Goal: Complete application form: Complete application form

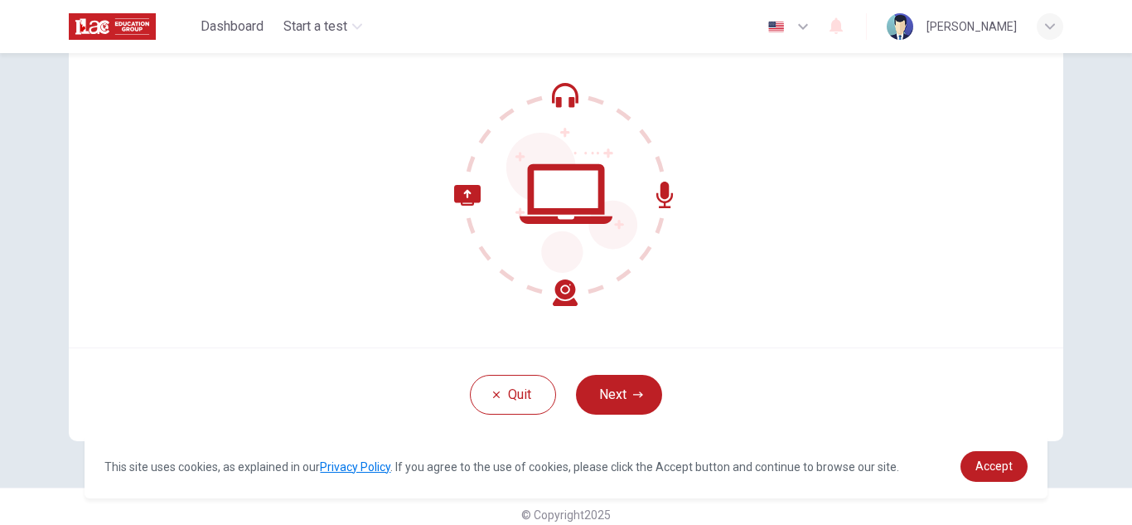
scroll to position [166, 0]
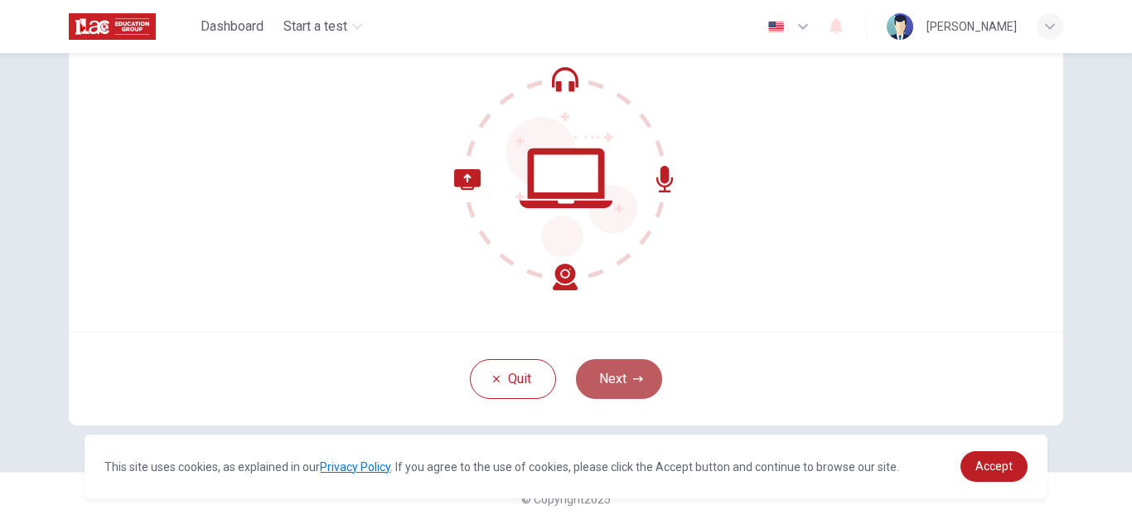
click at [617, 392] on button "Next" at bounding box center [619, 379] width 86 height 40
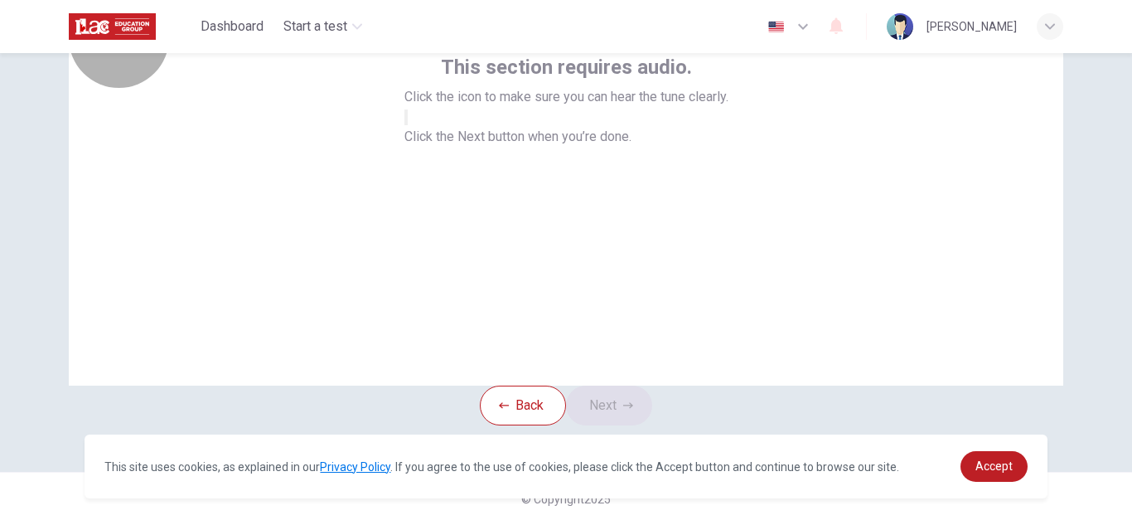
click at [408, 125] on button "button" at bounding box center [405, 117] width 3 height 16
click at [614, 385] on button "Next" at bounding box center [609, 405] width 86 height 40
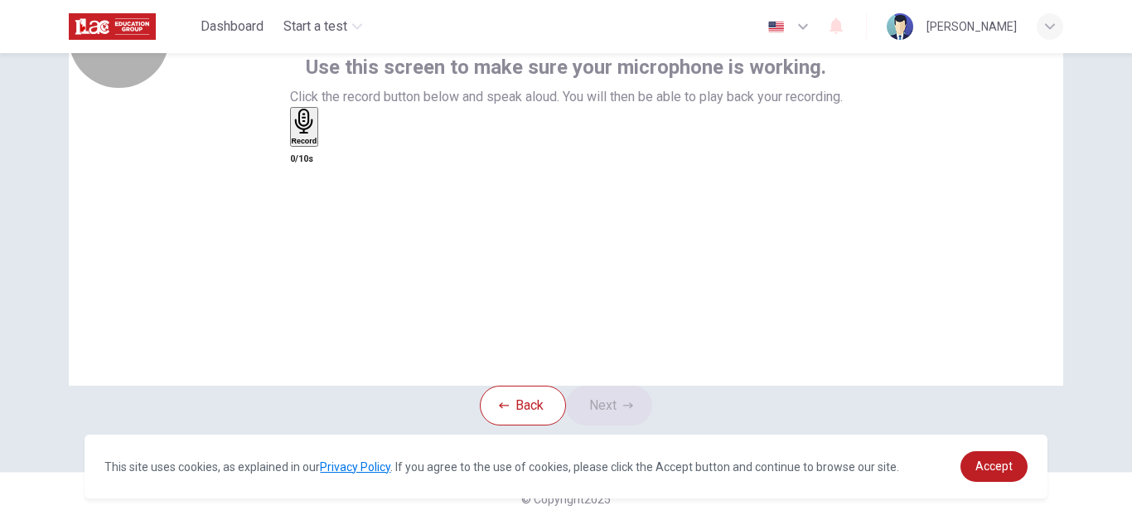
click at [317, 145] on div "Record" at bounding box center [305, 127] width 26 height 36
click at [308, 176] on div "Stop" at bounding box center [300, 175] width 17 height 133
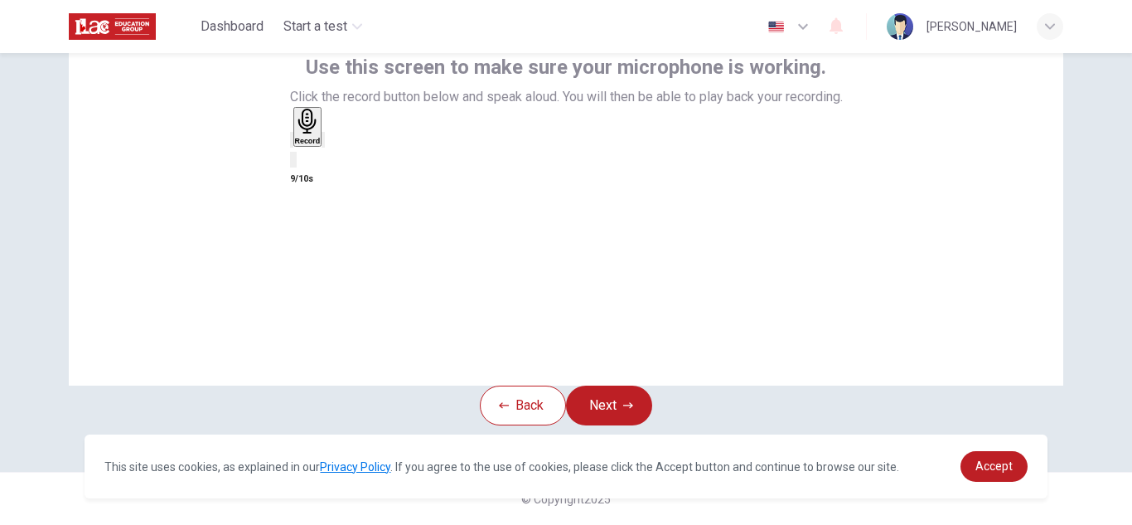
click at [323, 143] on icon "button" at bounding box center [323, 143] width 0 height 0
click at [292, 143] on icon "button" at bounding box center [292, 143] width 0 height 0
click at [317, 145] on div "Record" at bounding box center [305, 127] width 26 height 36
click at [308, 175] on div "Stop" at bounding box center [300, 175] width 17 height 133
click at [323, 143] on icon "button" at bounding box center [323, 143] width 0 height 0
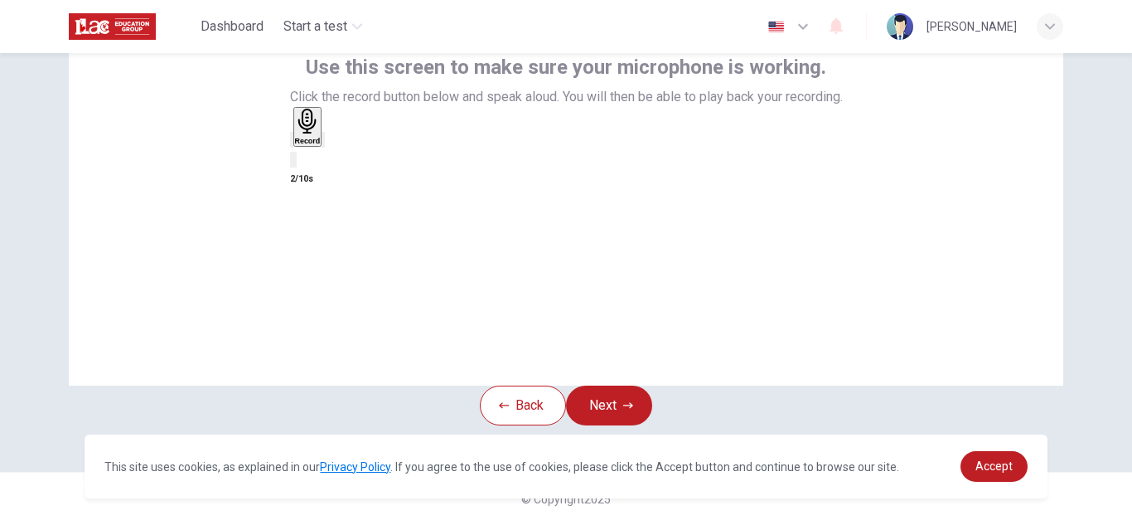
click at [292, 146] on div "button" at bounding box center [292, 139] width 0 height 12
click at [317, 134] on icon "button" at bounding box center [305, 122] width 26 height 26
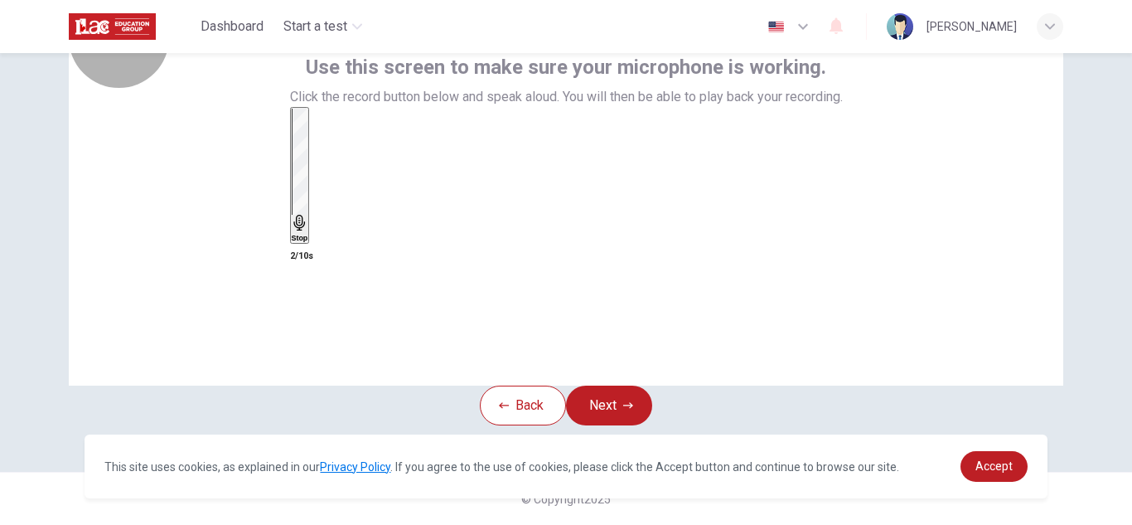
click at [308, 215] on icon "button" at bounding box center [300, 223] width 17 height 17
click at [321, 134] on icon "button" at bounding box center [308, 122] width 26 height 26
click at [308, 179] on div "Stop" at bounding box center [300, 175] width 17 height 133
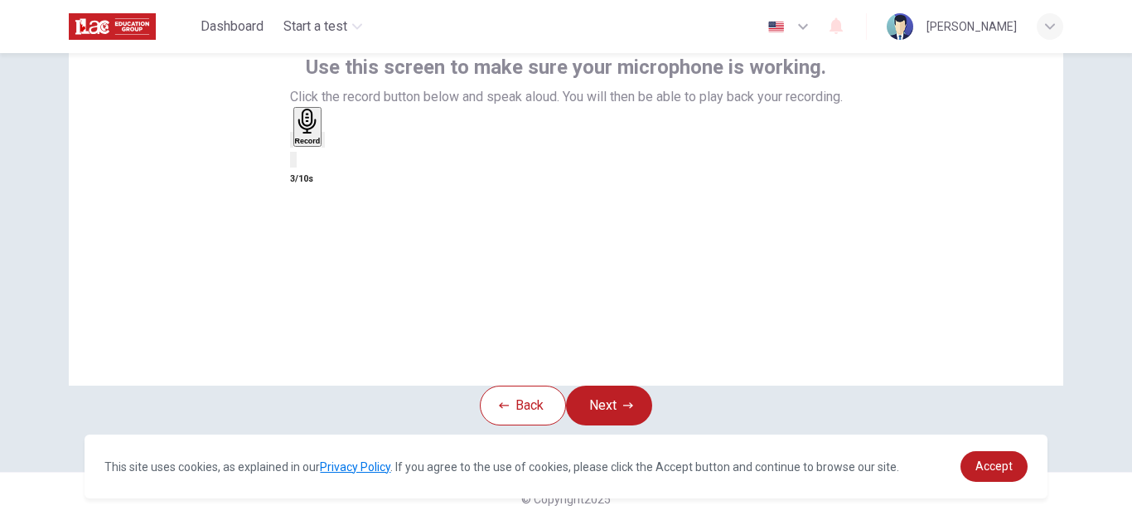
drag, startPoint x: 625, startPoint y: 191, endPoint x: 640, endPoint y: 187, distance: 15.5
click at [640, 169] on div "Record" at bounding box center [566, 138] width 553 height 62
click at [339, 159] on icon "button" at bounding box center [334, 154] width 9 height 12
click at [292, 143] on icon "button" at bounding box center [292, 143] width 0 height 0
click at [317, 145] on h6 "Record" at bounding box center [305, 141] width 26 height 8
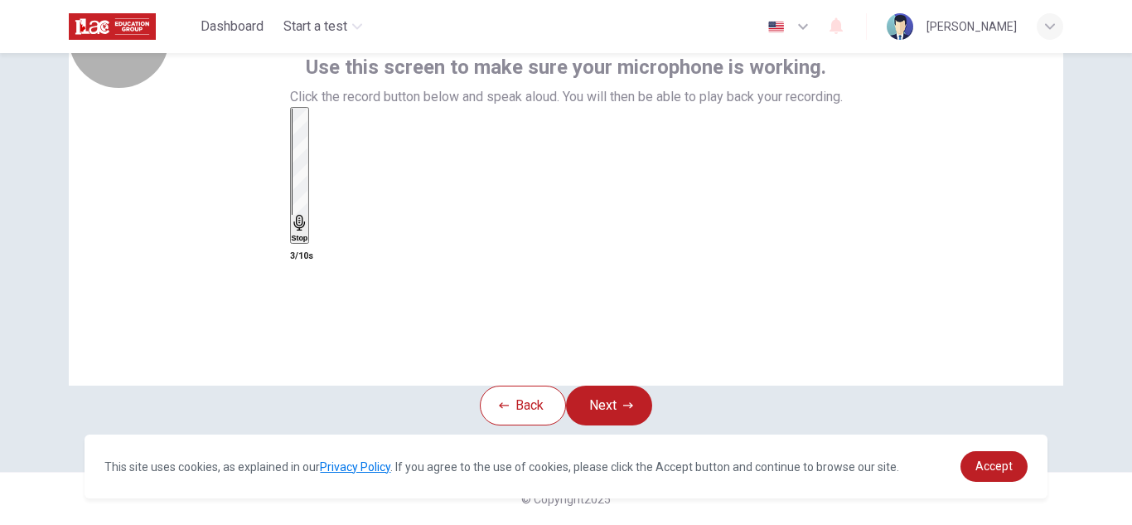
click at [308, 234] on h6 "Stop" at bounding box center [300, 238] width 17 height 8
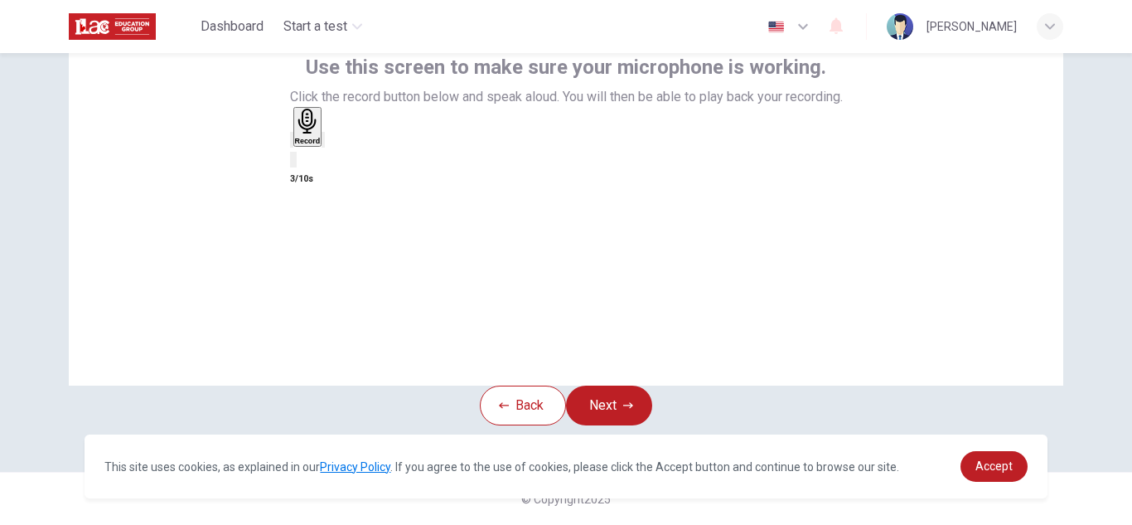
click at [323, 143] on icon "button" at bounding box center [323, 143] width 0 height 0
click at [501, 385] on button "Back" at bounding box center [523, 405] width 86 height 40
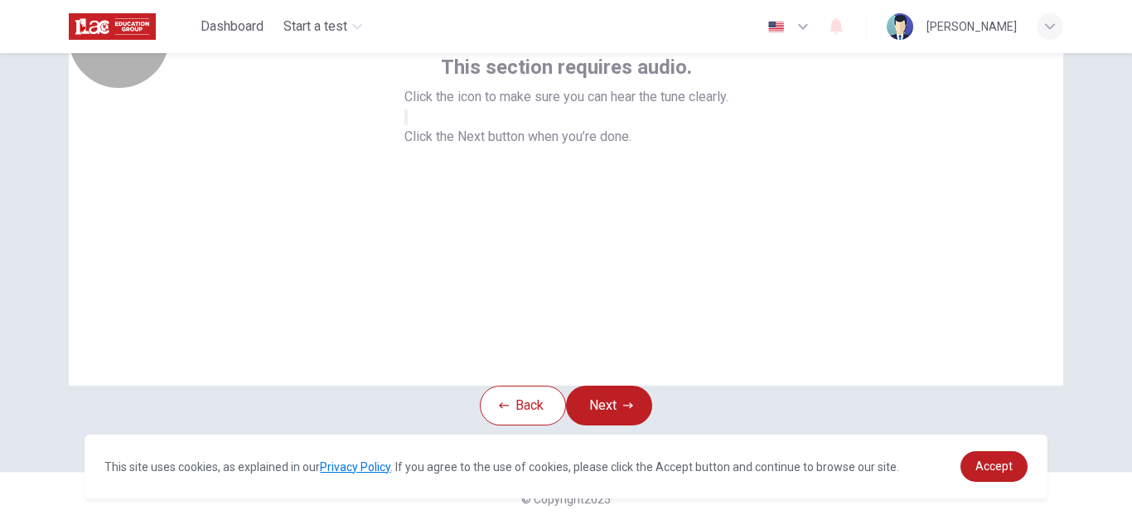
click at [408, 125] on button "button" at bounding box center [405, 117] width 3 height 16
click at [608, 385] on button "Next" at bounding box center [609, 405] width 86 height 40
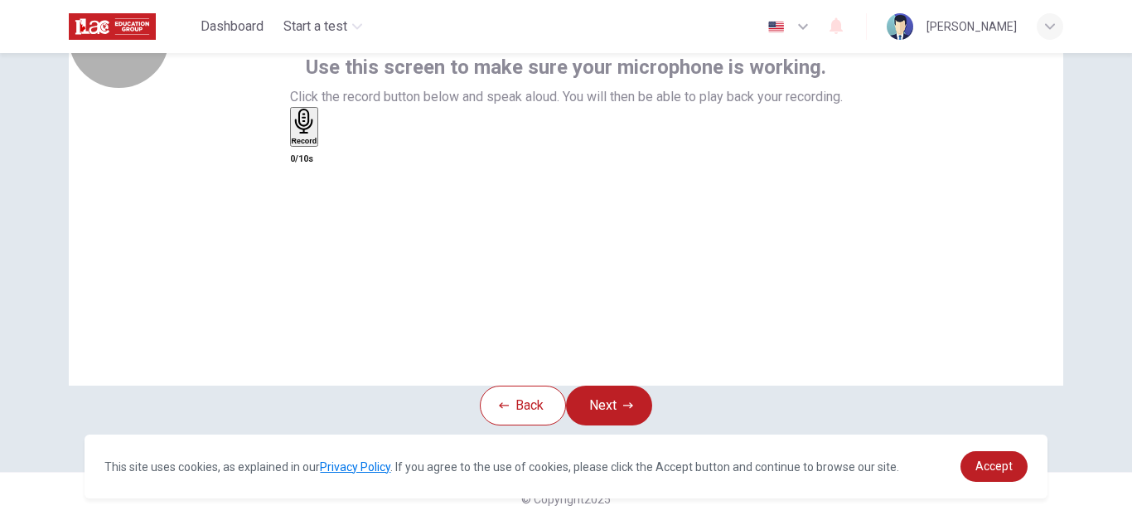
click at [317, 145] on h6 "Record" at bounding box center [305, 141] width 26 height 8
click at [308, 166] on div "Stop" at bounding box center [300, 175] width 17 height 133
click at [323, 143] on icon "button" at bounding box center [323, 143] width 0 height 0
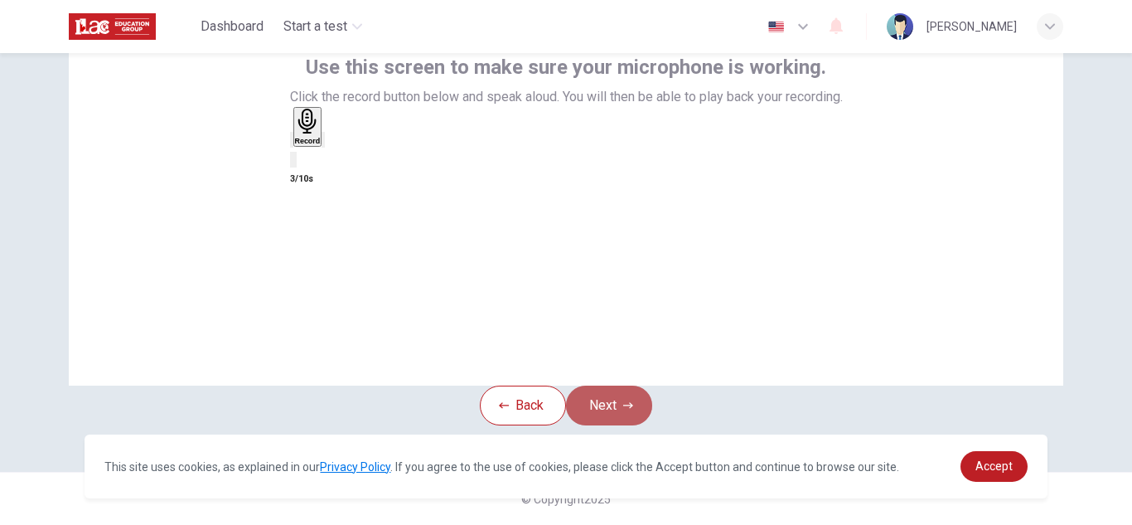
click at [614, 385] on button "Next" at bounding box center [609, 405] width 86 height 40
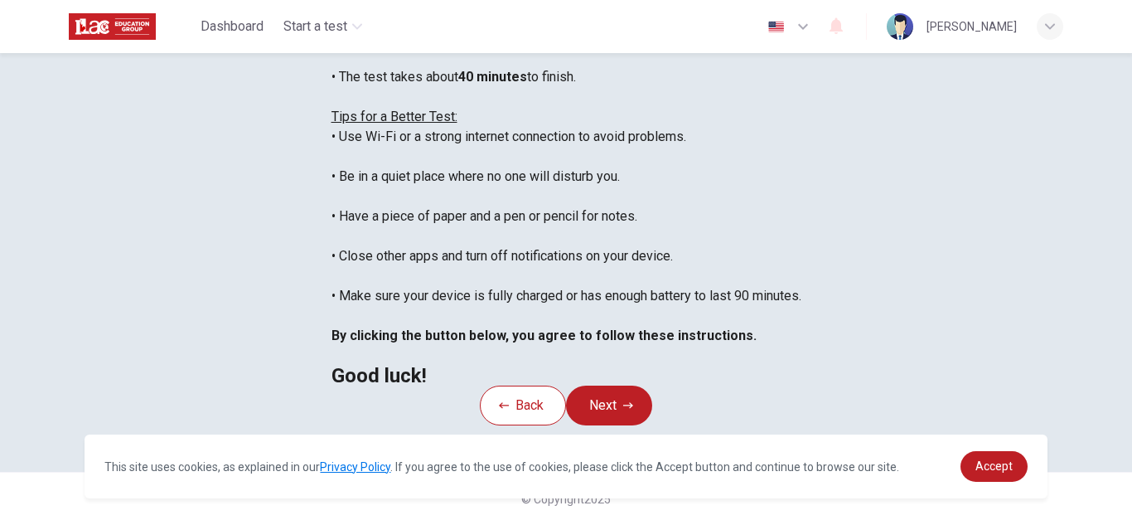
scroll to position [397, 0]
click at [597, 385] on button "Next" at bounding box center [609, 405] width 86 height 40
